Goal: Feedback & Contribution: Submit feedback/report problem

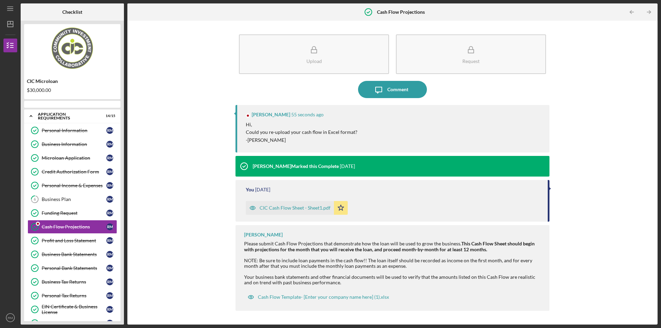
scroll to position [12, 0]
click at [396, 91] on div "Comment" at bounding box center [397, 89] width 21 height 17
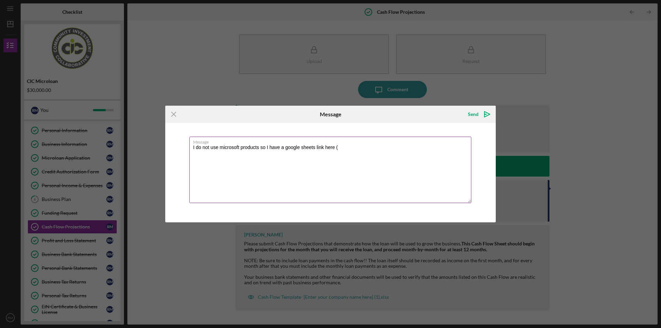
paste textarea "https://docs.google.com/spreadsheets/d/1iTNAf0zd1zNaA0-dp66k0c8i0W4kWqbVD9L-YFl…"
type textarea "I do not use microsoft products so I have a google sheets link here (https://do…"
click at [488, 116] on icon "Icon/icon-invite-send" at bounding box center [486, 114] width 17 height 17
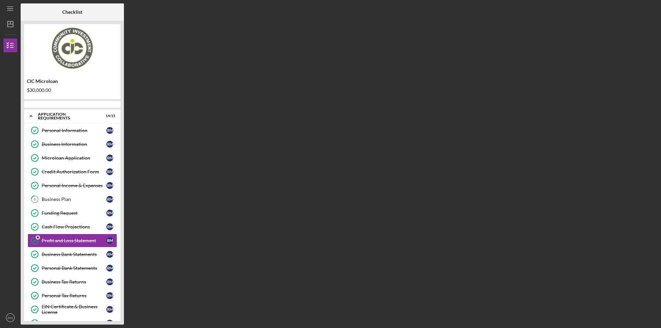
scroll to position [25, 0]
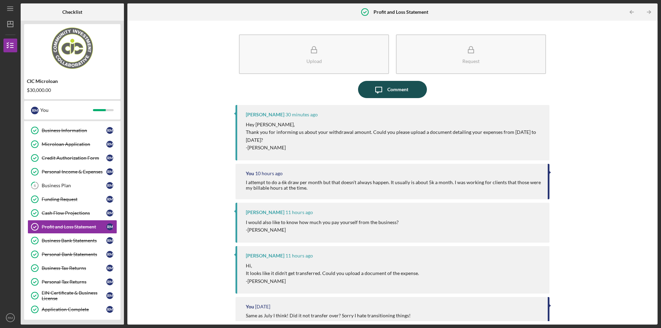
click at [403, 94] on div "Comment" at bounding box center [397, 89] width 21 height 17
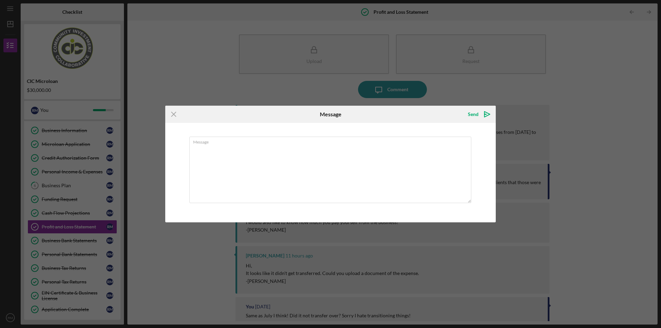
click at [173, 114] on icon "Icon/Menu Close" at bounding box center [173, 114] width 17 height 17
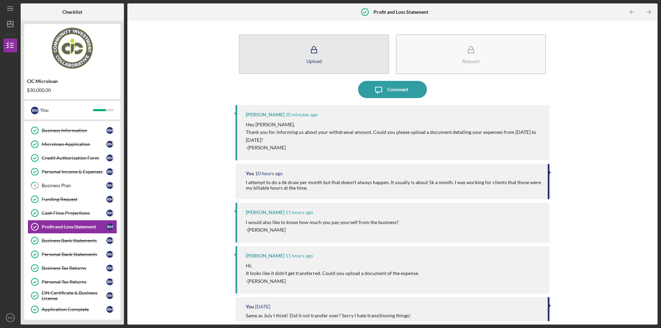
click at [334, 73] on button "Upload" at bounding box center [314, 54] width 150 height 40
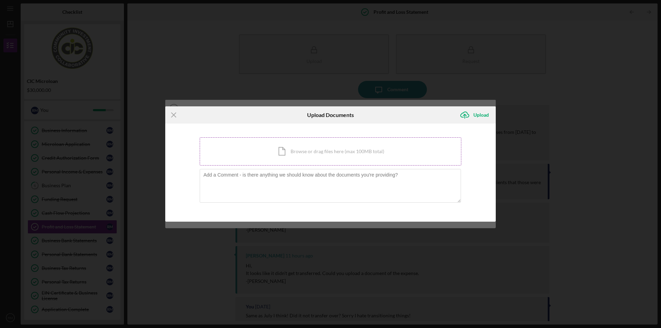
click at [277, 144] on div "Icon/Document Browse or drag files here (max 100MB total) Tap to choose files o…" at bounding box center [331, 151] width 262 height 28
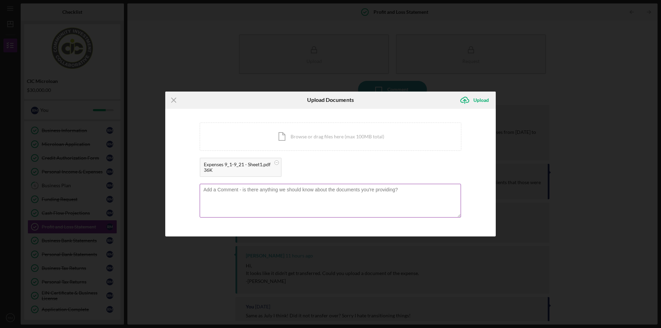
click at [287, 197] on textarea at bounding box center [330, 201] width 261 height 34
type textarea "Does this work?"
click at [484, 105] on div "Upload" at bounding box center [480, 100] width 15 height 14
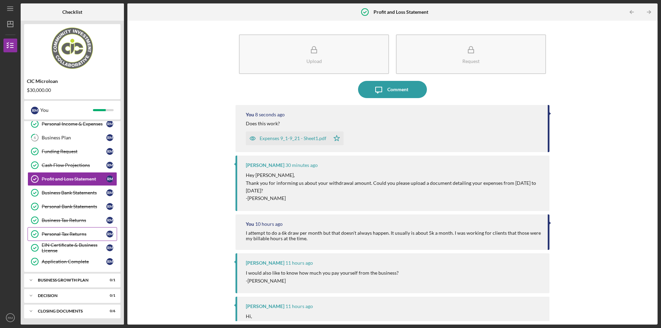
scroll to position [74, 0]
click at [73, 275] on div "Icon/Expander Business Growth Plan 0 / 1" at bounding box center [72, 280] width 96 height 14
click at [65, 295] on div "Your Roadmap to Growing and Strenghtening your Business" at bounding box center [74, 293] width 65 height 11
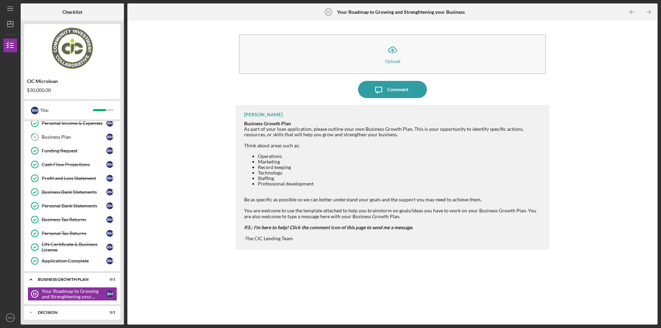
click at [311, 174] on li "Technology" at bounding box center [400, 173] width 285 height 6
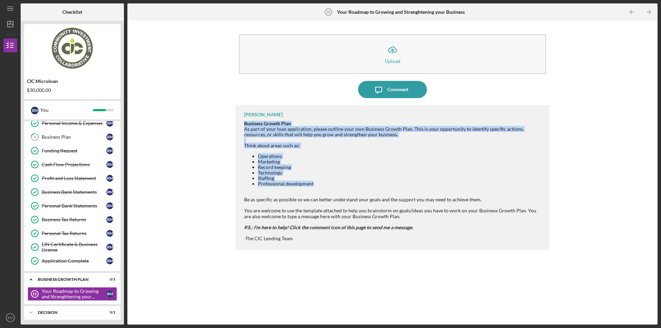
drag, startPoint x: 319, startPoint y: 185, endPoint x: 244, endPoint y: 122, distance: 98.2
click at [244, 122] on div "Carolina Medina Business Growth Plan As part of your loan application, please o…" at bounding box center [392, 177] width 314 height 145
copy div "Business Growth Plan As part of your loan application, please outline your own …"
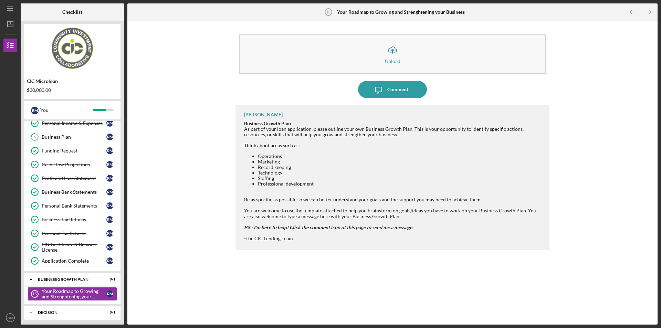
click at [420, 214] on div "You are welcome to use the template attached to help you brainstorm on goals/id…" at bounding box center [393, 213] width 298 height 11
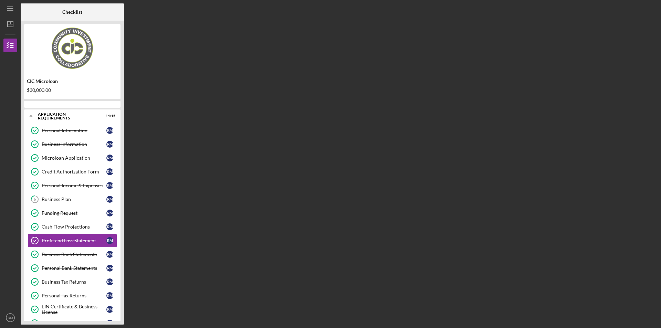
scroll to position [25, 0]
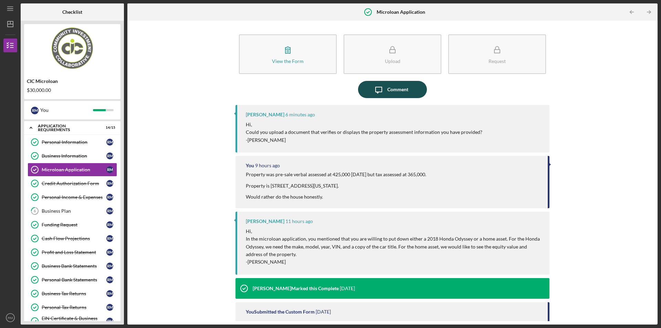
click at [407, 90] on button "Icon/Message Comment" at bounding box center [392, 89] width 69 height 17
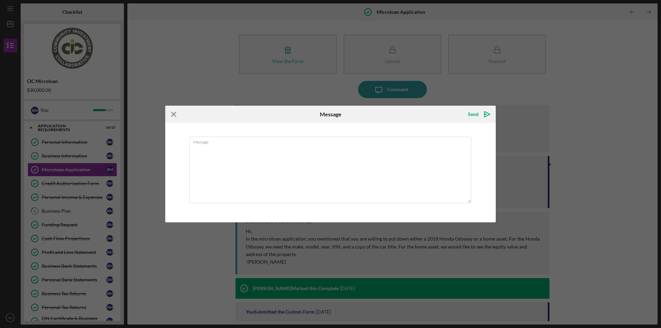
click at [177, 109] on icon "Icon/Menu Close" at bounding box center [173, 114] width 17 height 17
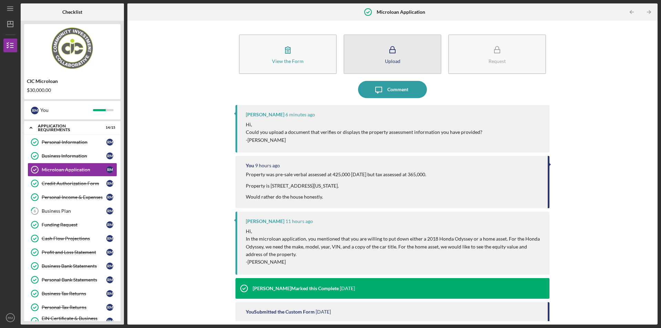
click at [399, 51] on icon "button" at bounding box center [392, 49] width 17 height 17
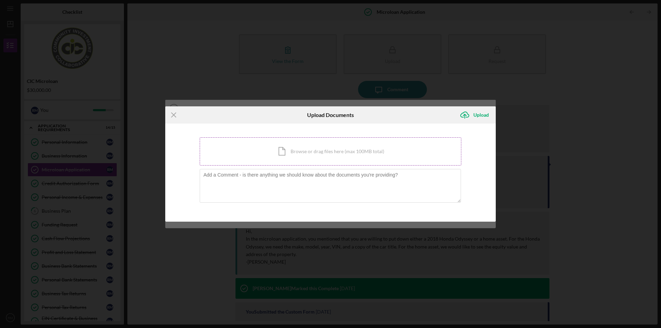
click at [347, 152] on div "Icon/Document Browse or drag files here (max 100MB total) Tap to choose files o…" at bounding box center [331, 151] width 262 height 28
click at [353, 149] on div "Icon/Document Browse or drag files here (max 100MB total) Tap to choose files o…" at bounding box center [331, 151] width 262 height 28
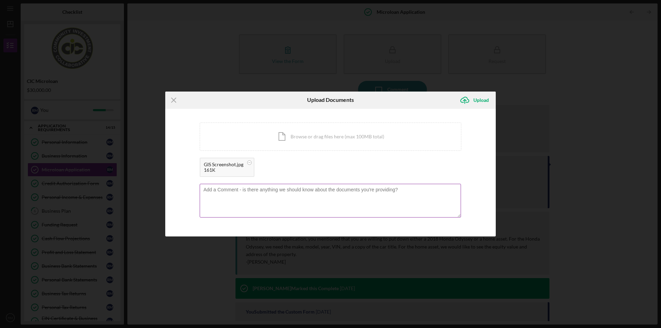
click at [256, 204] on textarea at bounding box center [330, 201] width 261 height 34
type textarea "Here is a screenshot of the GIS Fluvanna tax site. Does this help?"
click at [477, 105] on div "Upload" at bounding box center [480, 100] width 15 height 14
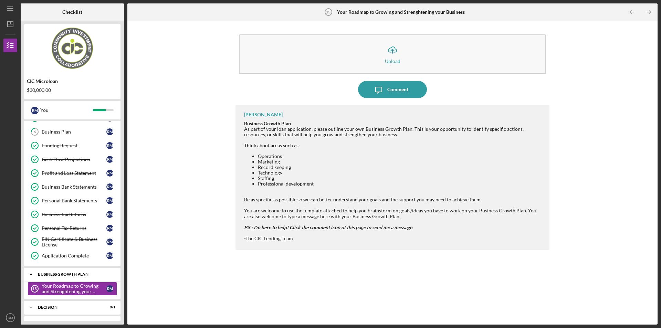
scroll to position [92, 0]
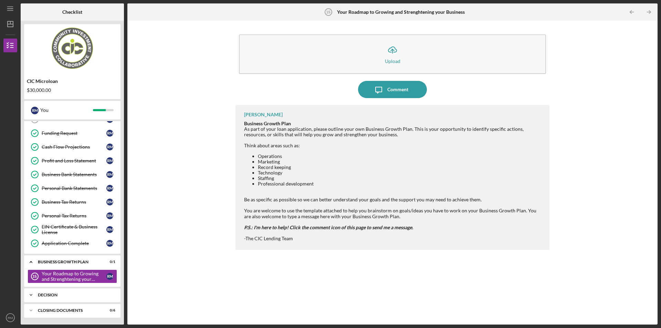
click at [96, 295] on div "Decision" at bounding box center [75, 295] width 74 height 4
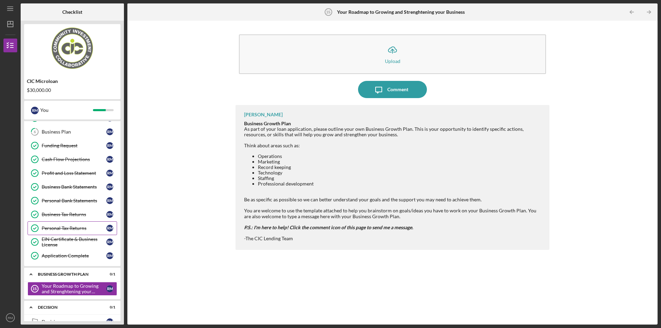
scroll to position [109, 0]
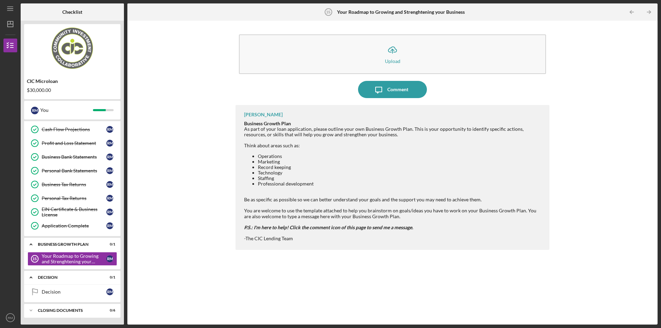
click at [369, 138] on div at bounding box center [393, 140] width 298 height 6
click at [594, 61] on div "Icon/Upload Upload Icon/Message Comment Carolina Medina Business Growth Plan As…" at bounding box center [392, 172] width 523 height 297
